Goal: Transaction & Acquisition: Purchase product/service

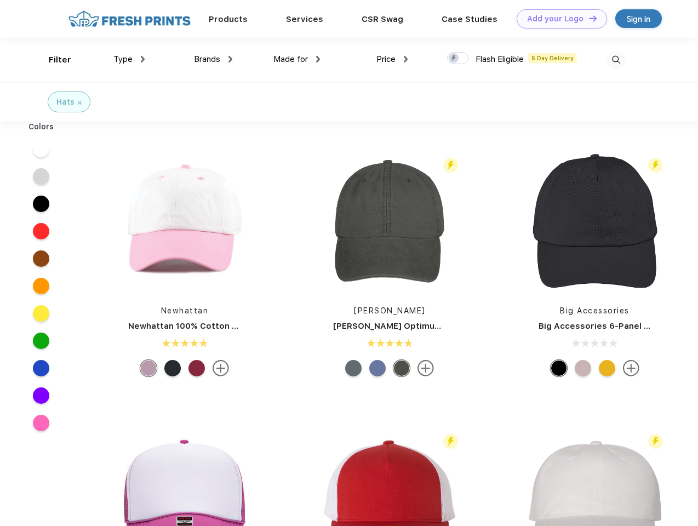
click at [558, 19] on link "Add your Logo Design Tool" at bounding box center [561, 18] width 90 height 19
click at [0, 0] on div "Design Tool" at bounding box center [0, 0] width 0 height 0
click at [588, 18] on link "Add your Logo Design Tool" at bounding box center [561, 18] width 90 height 19
click at [53, 60] on div "Filter" at bounding box center [60, 60] width 22 height 13
click at [129, 59] on span "Type" at bounding box center [122, 59] width 19 height 10
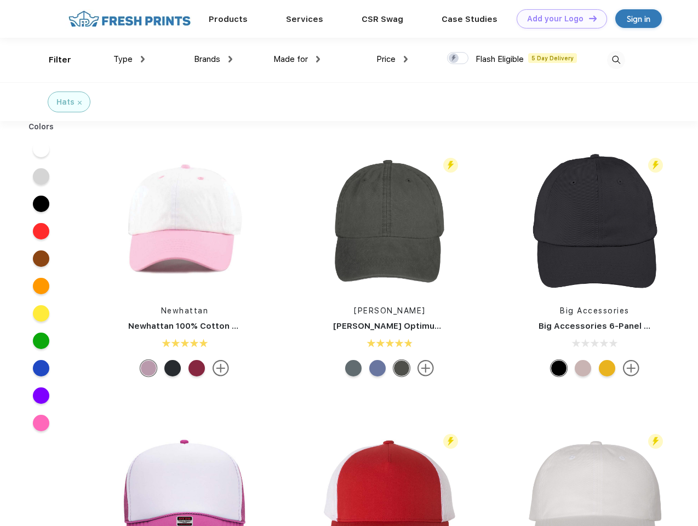
click at [213, 59] on span "Brands" at bounding box center [207, 59] width 26 height 10
click at [297, 59] on span "Made for" at bounding box center [290, 59] width 35 height 10
click at [392, 59] on span "Price" at bounding box center [385, 59] width 19 height 10
click at [458, 59] on div at bounding box center [457, 58] width 21 height 12
click at [454, 59] on input "checkbox" at bounding box center [450, 54] width 7 height 7
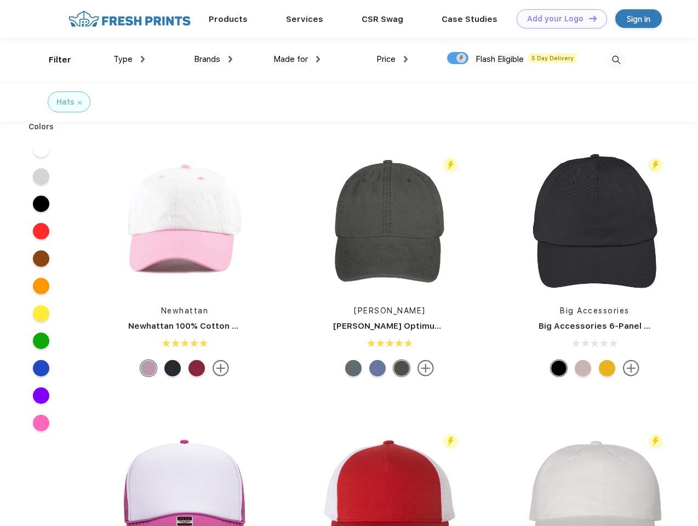
click at [616, 60] on img at bounding box center [616, 60] width 18 height 18
